Goal: Task Accomplishment & Management: Manage account settings

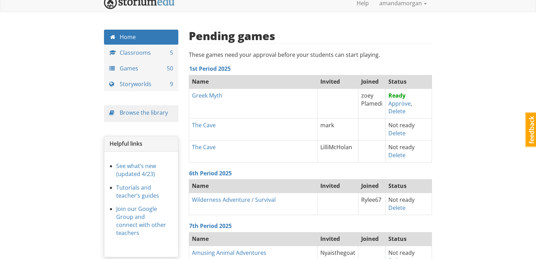
scroll to position [8, 0]
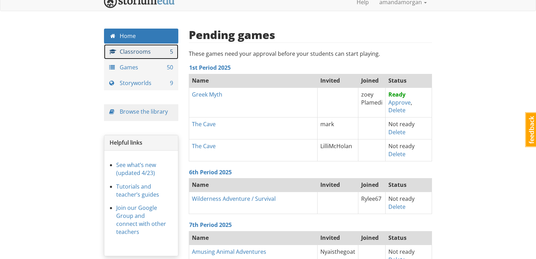
click at [169, 54] on link "Classrooms 5" at bounding box center [141, 51] width 74 height 15
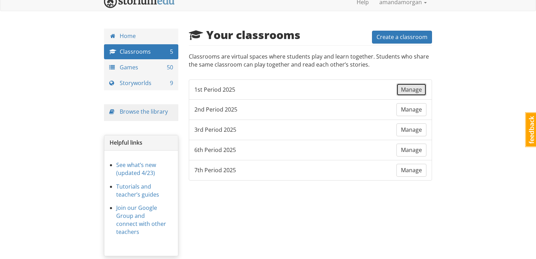
click at [408, 88] on span "Manage" at bounding box center [411, 90] width 21 height 8
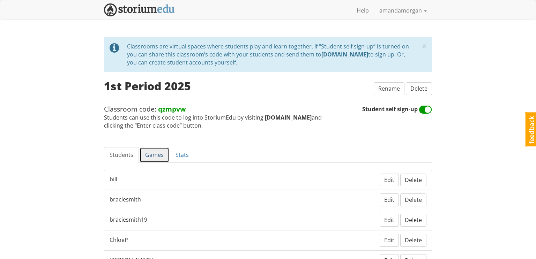
click at [156, 156] on link "Games" at bounding box center [155, 155] width 30 height 16
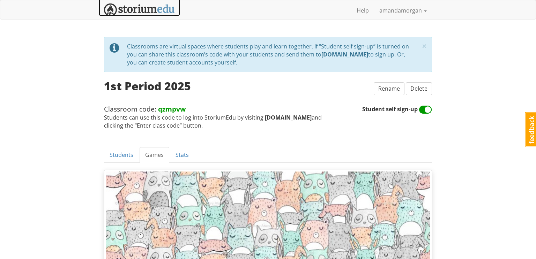
click at [145, 13] on img at bounding box center [139, 9] width 71 height 13
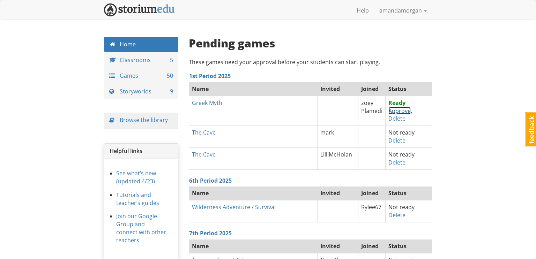
click at [388, 111] on link "Approve" at bounding box center [399, 111] width 22 height 8
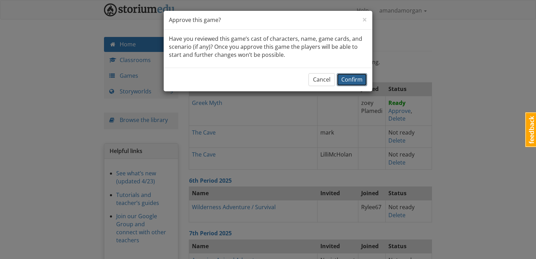
click at [350, 80] on span "Confirm" at bounding box center [351, 80] width 21 height 8
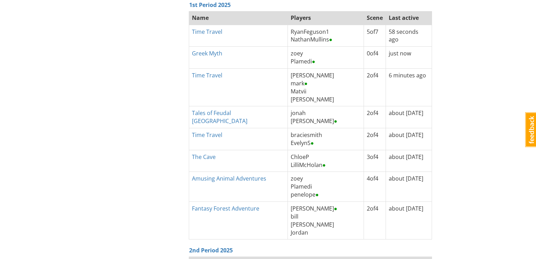
scroll to position [361, 0]
click at [205, 74] on link "Time Travel" at bounding box center [207, 75] width 30 height 8
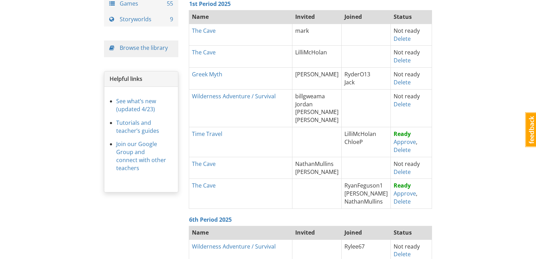
scroll to position [89, 0]
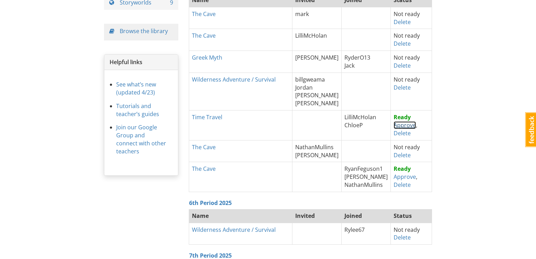
click at [395, 125] on link "Approve" at bounding box center [405, 125] width 22 height 8
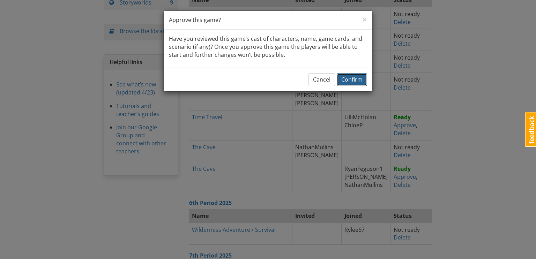
click at [357, 79] on span "Confirm" at bounding box center [351, 80] width 21 height 8
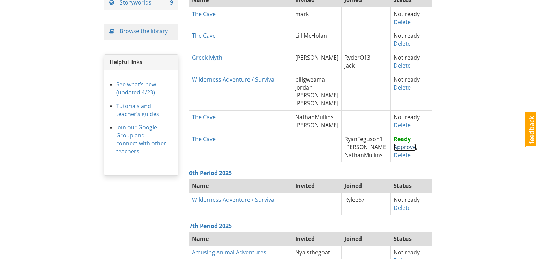
click at [394, 149] on link "Approve" at bounding box center [405, 147] width 22 height 8
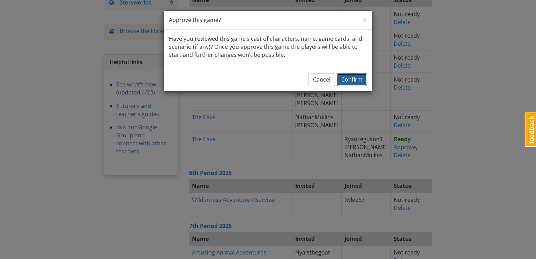
click at [357, 82] on span "Confirm" at bounding box center [351, 80] width 21 height 8
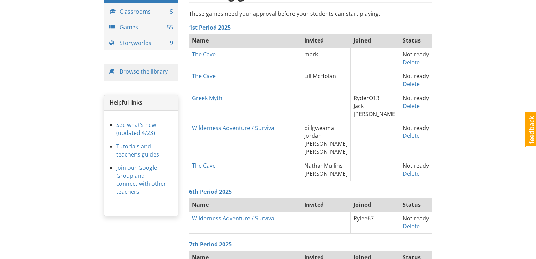
scroll to position [47, 0]
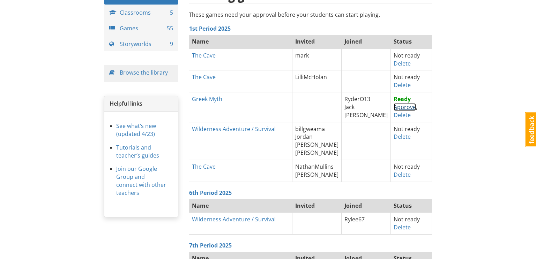
click at [394, 107] on link "Approve" at bounding box center [405, 107] width 22 height 8
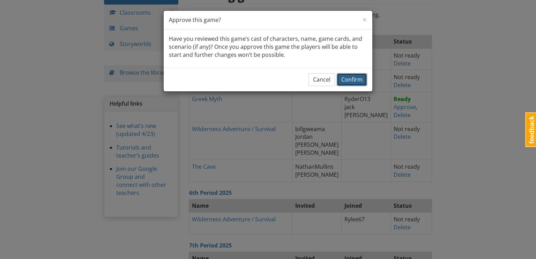
click at [356, 82] on span "Confirm" at bounding box center [351, 80] width 21 height 8
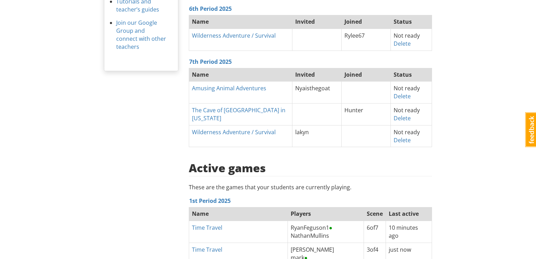
scroll to position [0, 0]
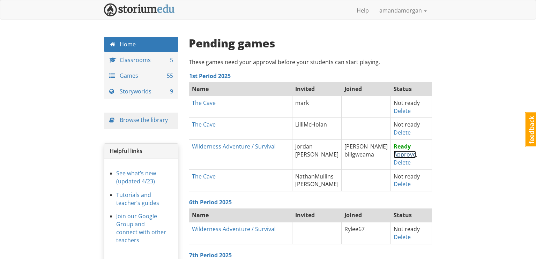
click at [395, 155] on link "Approve" at bounding box center [405, 155] width 22 height 8
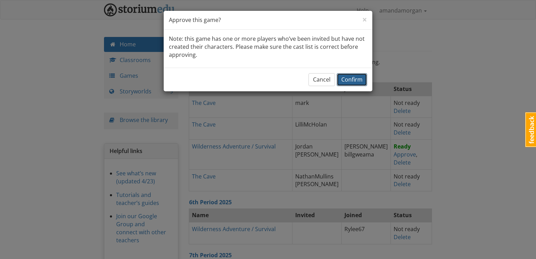
click at [358, 81] on span "Confirm" at bounding box center [351, 80] width 21 height 8
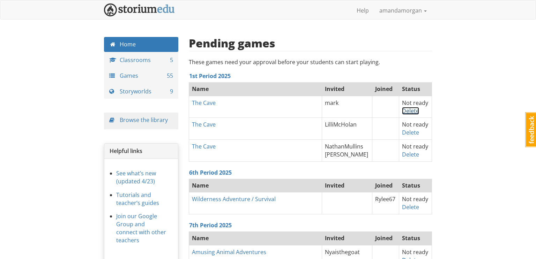
click at [407, 112] on link "Delete" at bounding box center [410, 111] width 17 height 8
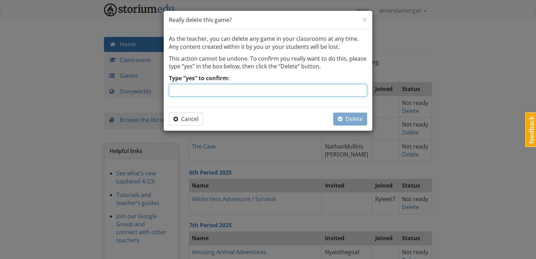
click at [322, 90] on input "Type “yes” to confirm:" at bounding box center [268, 90] width 198 height 13
type input "yes"
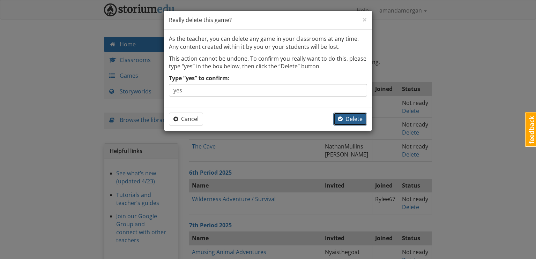
click at [347, 118] on span "Delete" at bounding box center [350, 119] width 25 height 8
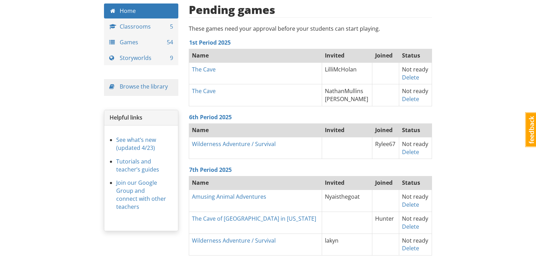
scroll to position [34, 0]
click at [407, 77] on link "Delete" at bounding box center [410, 78] width 17 height 8
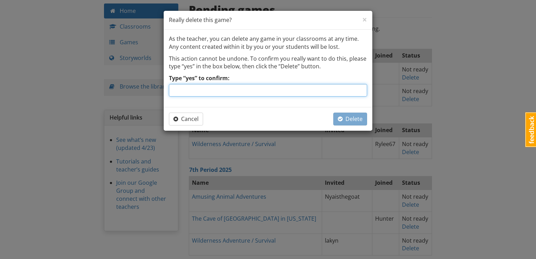
click at [297, 89] on input "Type “yes” to confirm:" at bounding box center [268, 90] width 198 height 13
type input "yes"
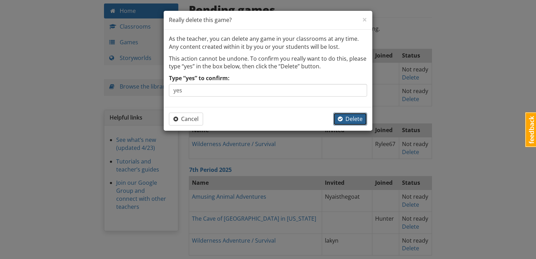
click at [358, 121] on span "Delete" at bounding box center [350, 119] width 25 height 8
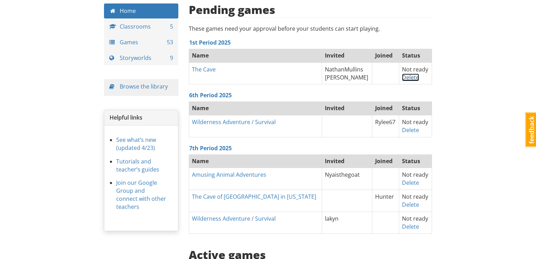
click at [410, 76] on link "Delete" at bounding box center [410, 78] width 17 height 8
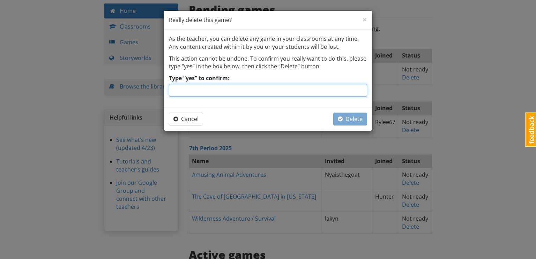
click at [333, 88] on input "Type “yes” to confirm:" at bounding box center [268, 90] width 198 height 13
type input "yes"
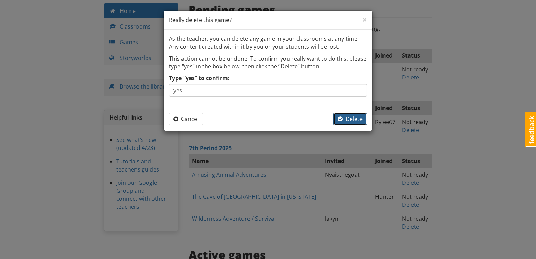
click at [360, 119] on span "Delete" at bounding box center [350, 119] width 25 height 8
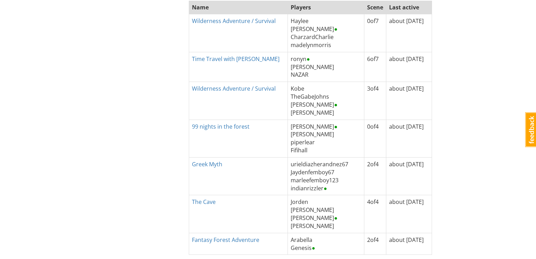
scroll to position [580, 0]
click at [202, 202] on link "The Cave" at bounding box center [204, 202] width 24 height 8
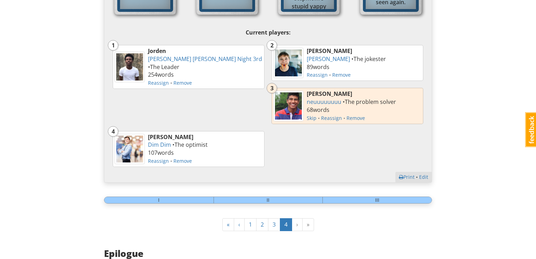
scroll to position [260, 0]
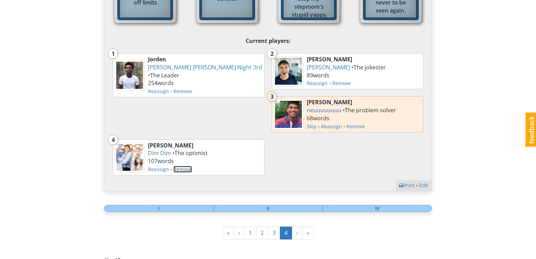
click at [177, 168] on link "Remove" at bounding box center [182, 169] width 18 height 7
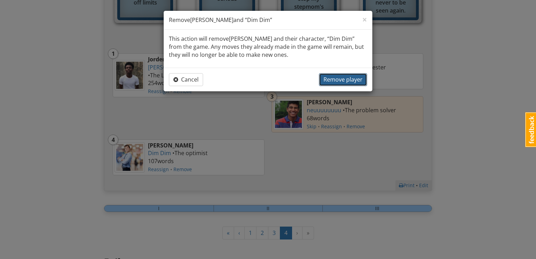
click at [340, 79] on span "Remove player" at bounding box center [343, 80] width 39 height 8
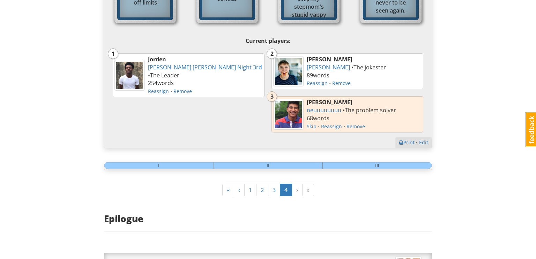
scroll to position [0, 0]
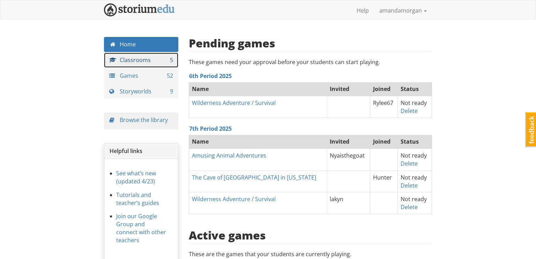
click at [146, 62] on link "Classrooms 5" at bounding box center [141, 60] width 74 height 15
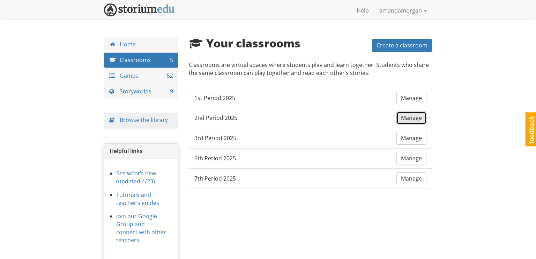
click at [412, 119] on span "Manage" at bounding box center [411, 118] width 21 height 8
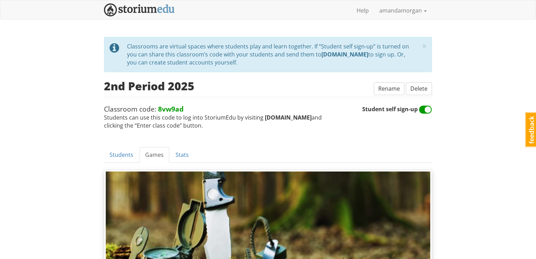
click at [158, 8] on img at bounding box center [139, 9] width 71 height 13
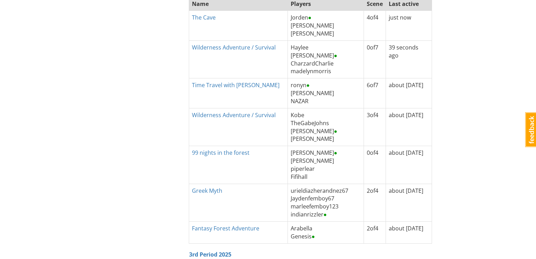
scroll to position [657, 0]
click at [143, 64] on div "Home Classrooms 5 Games 54 Storyworlds 9 Browse the library Helpful links See w…" at bounding box center [268, 157] width 339 height 1556
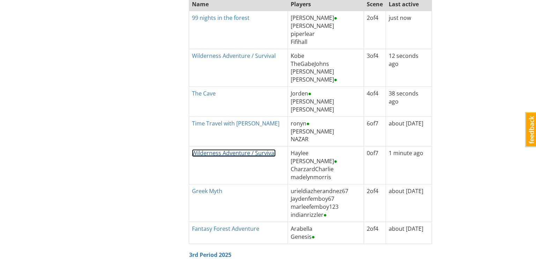
click at [234, 154] on link "Wilderness Adventure / Survival" at bounding box center [234, 153] width 84 height 8
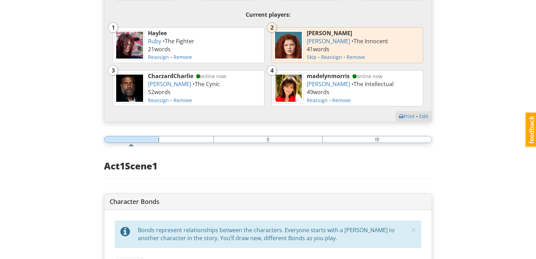
scroll to position [289, 0]
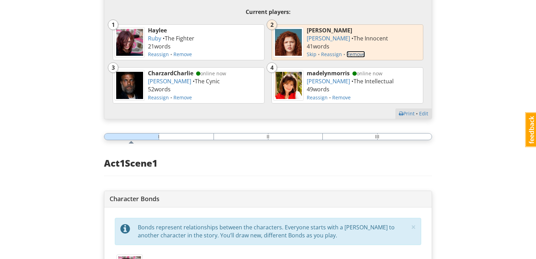
click at [356, 53] on link "Remove" at bounding box center [356, 54] width 18 height 7
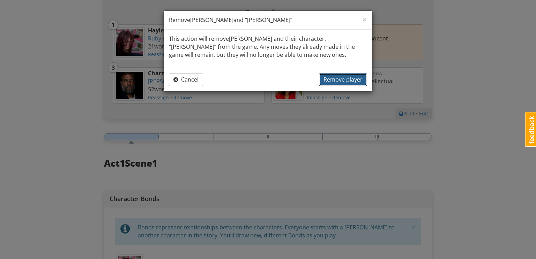
click at [340, 77] on span "Remove player" at bounding box center [343, 80] width 39 height 8
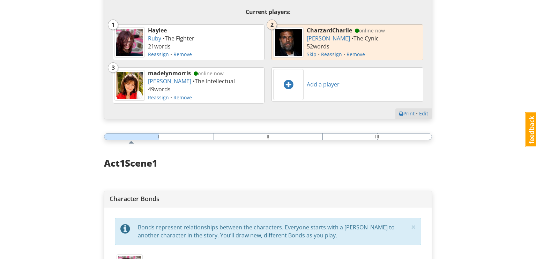
scroll to position [0, 0]
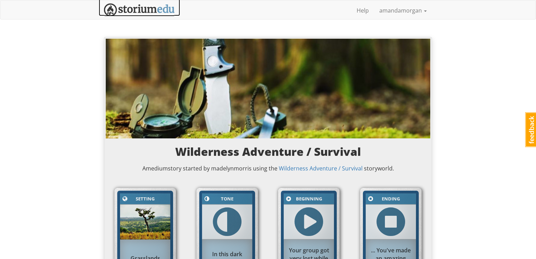
click at [143, 8] on img at bounding box center [139, 9] width 71 height 13
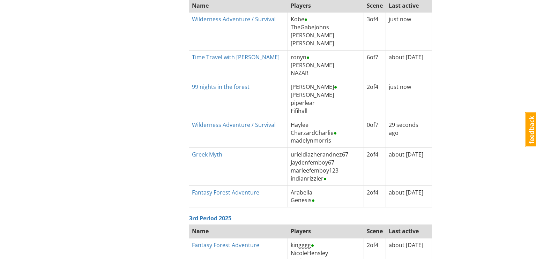
scroll to position [658, 0]
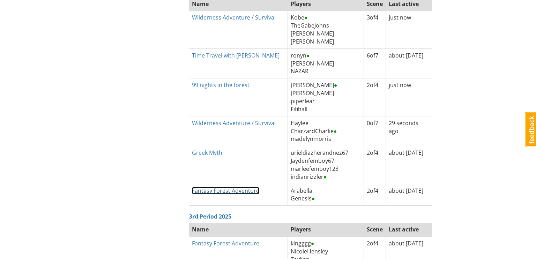
click at [244, 188] on link "Fantasy Forest Adventure" at bounding box center [225, 191] width 67 height 8
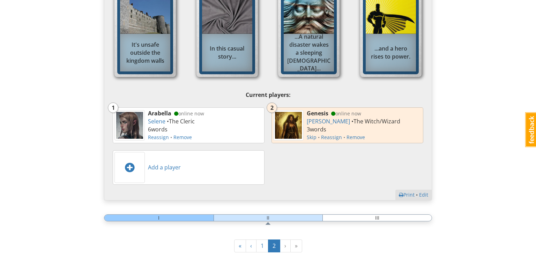
scroll to position [207, 0]
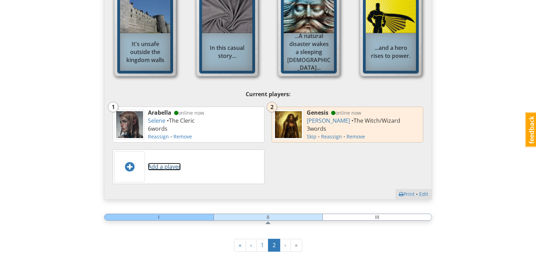
click at [174, 167] on link "Add a player" at bounding box center [164, 167] width 33 height 8
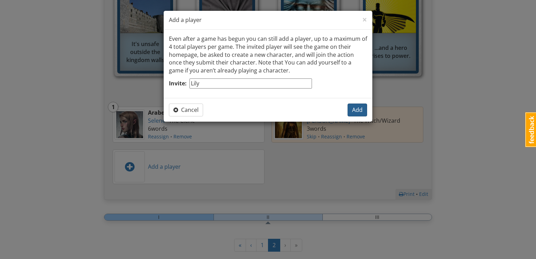
type input "Lily"
click at [364, 110] on button "Add" at bounding box center [358, 110] width 20 height 13
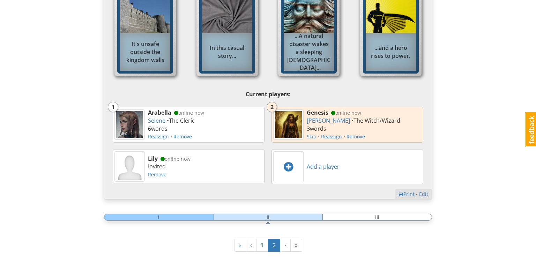
scroll to position [0, 0]
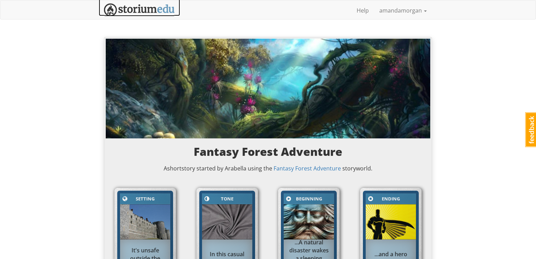
click at [157, 11] on img at bounding box center [139, 9] width 71 height 13
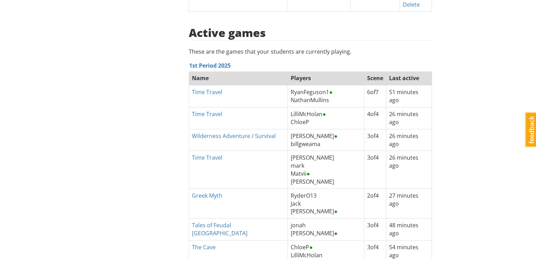
scroll to position [316, 0]
click at [206, 91] on link "Time Travel" at bounding box center [207, 92] width 30 height 8
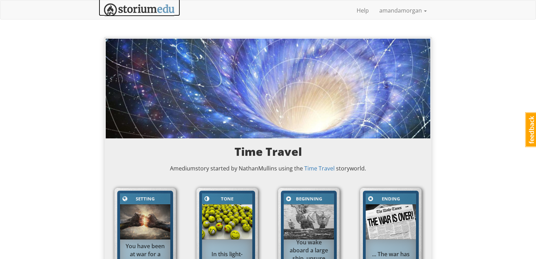
click at [131, 10] on img at bounding box center [139, 9] width 71 height 13
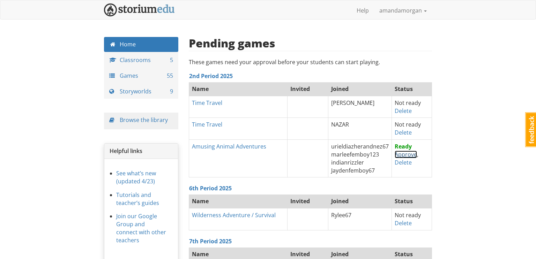
click at [399, 154] on link "Approve" at bounding box center [406, 155] width 22 height 8
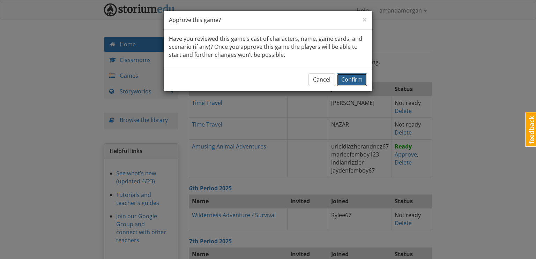
click at [356, 82] on span "Confirm" at bounding box center [351, 80] width 21 height 8
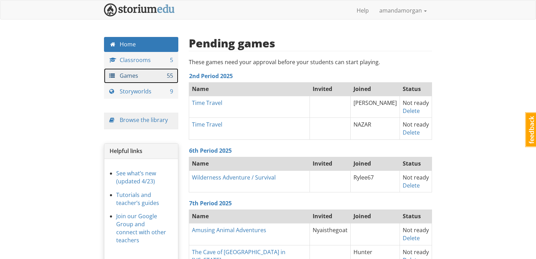
click at [127, 74] on link "Games 55" at bounding box center [141, 75] width 74 height 15
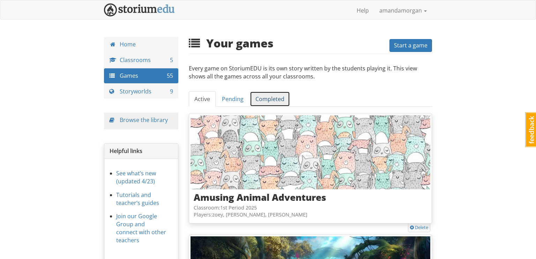
click at [272, 101] on link "Completed" at bounding box center [270, 99] width 40 height 16
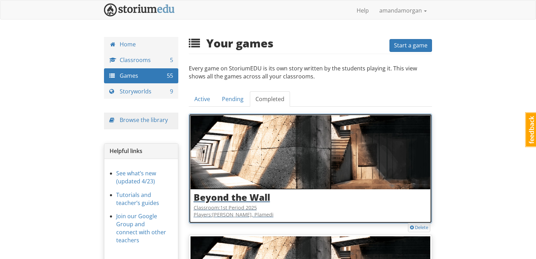
click at [233, 202] on h3 "Beyond the Wall" at bounding box center [311, 198] width 234 height 10
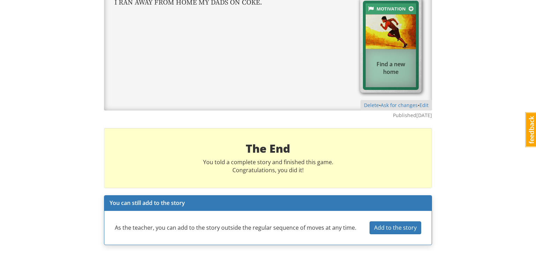
scroll to position [1464, 0]
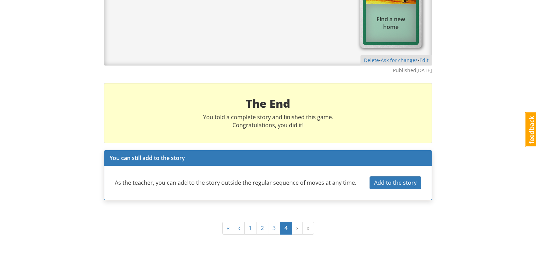
click at [293, 226] on ul "« ‹ 1 2 3 4 › »" at bounding box center [268, 228] width 92 height 13
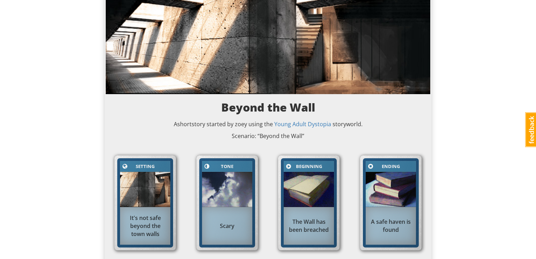
scroll to position [0, 0]
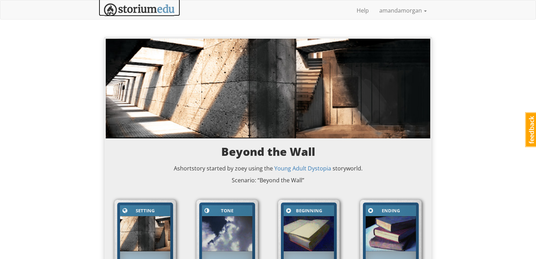
click at [138, 11] on img at bounding box center [139, 9] width 71 height 13
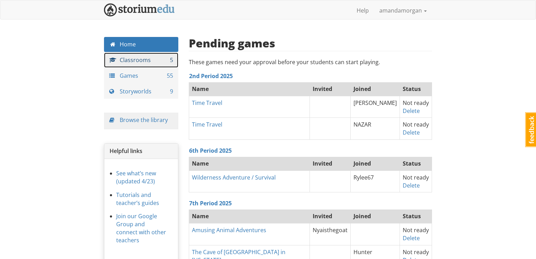
click at [154, 61] on link "Classrooms 5" at bounding box center [141, 60] width 74 height 15
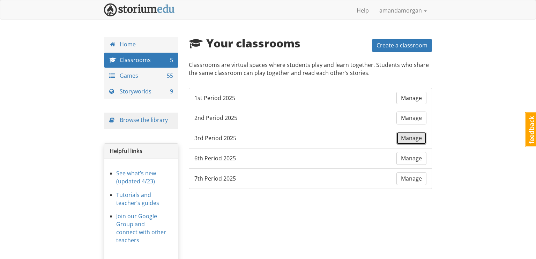
click at [407, 141] on span "Manage" at bounding box center [411, 138] width 21 height 8
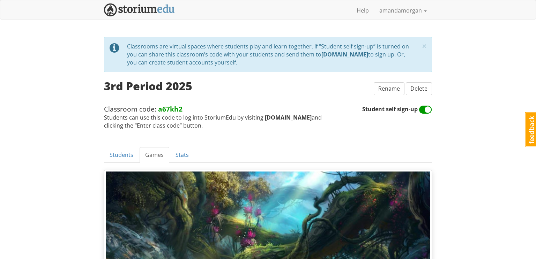
click at [162, 12] on img at bounding box center [139, 9] width 71 height 13
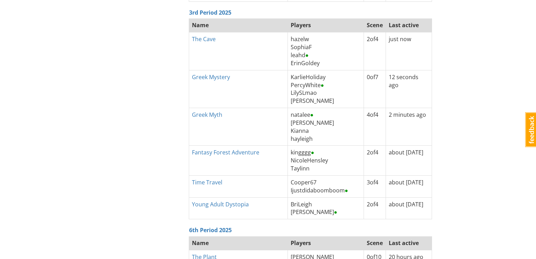
scroll to position [841, 0]
